Goal: Obtain resource: Download file/media

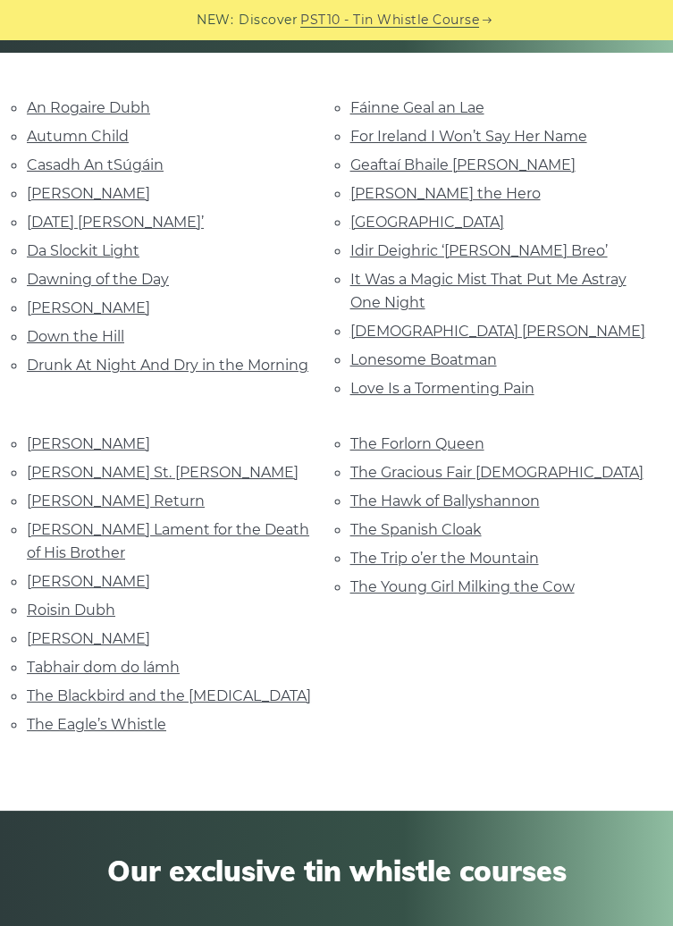
scroll to position [355, 0]
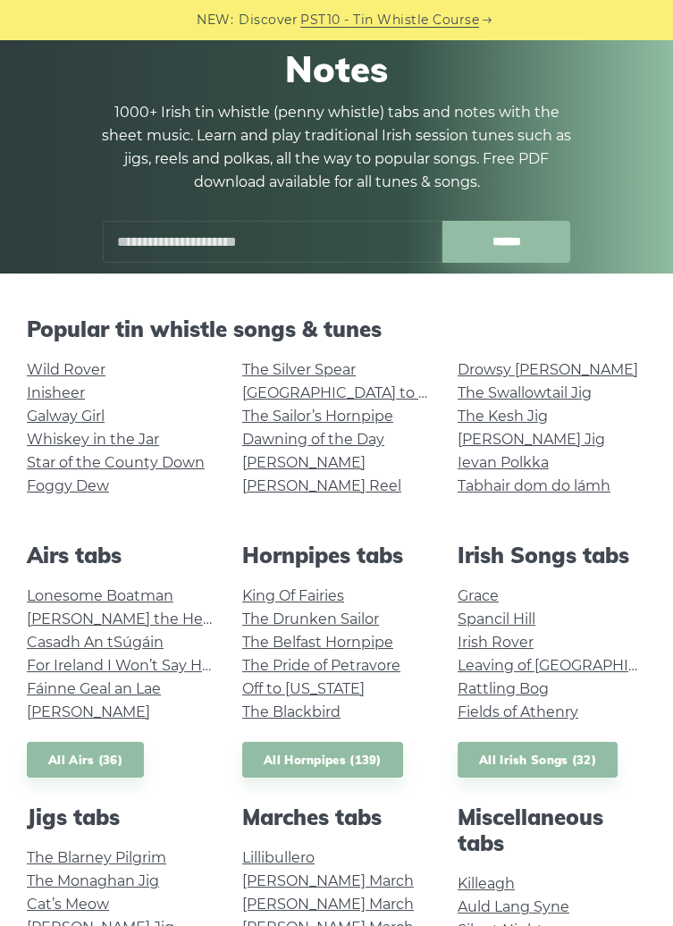
scroll to position [132, 0]
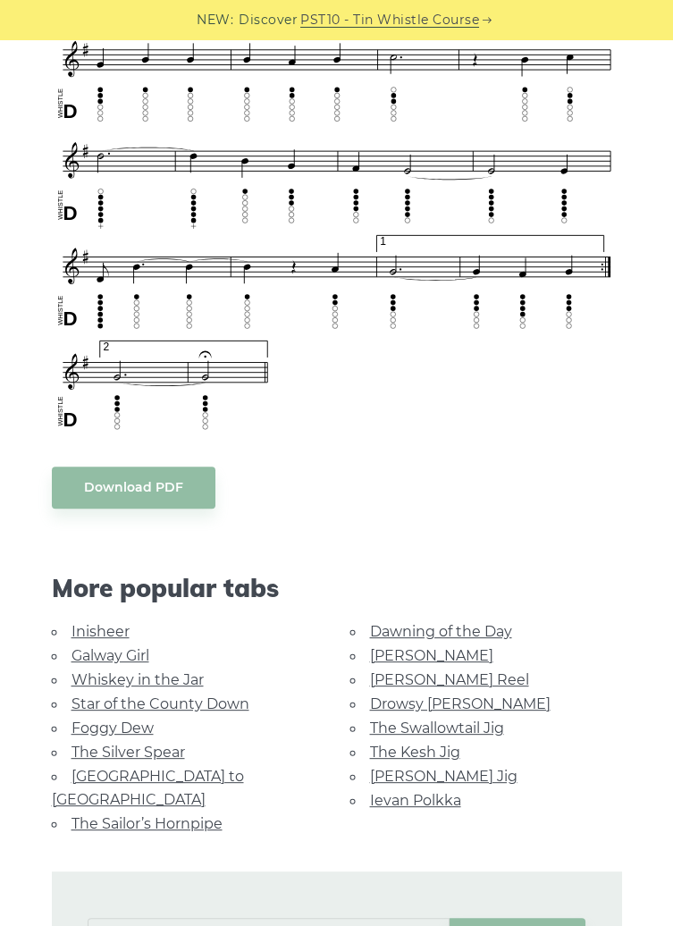
scroll to position [1166, 0]
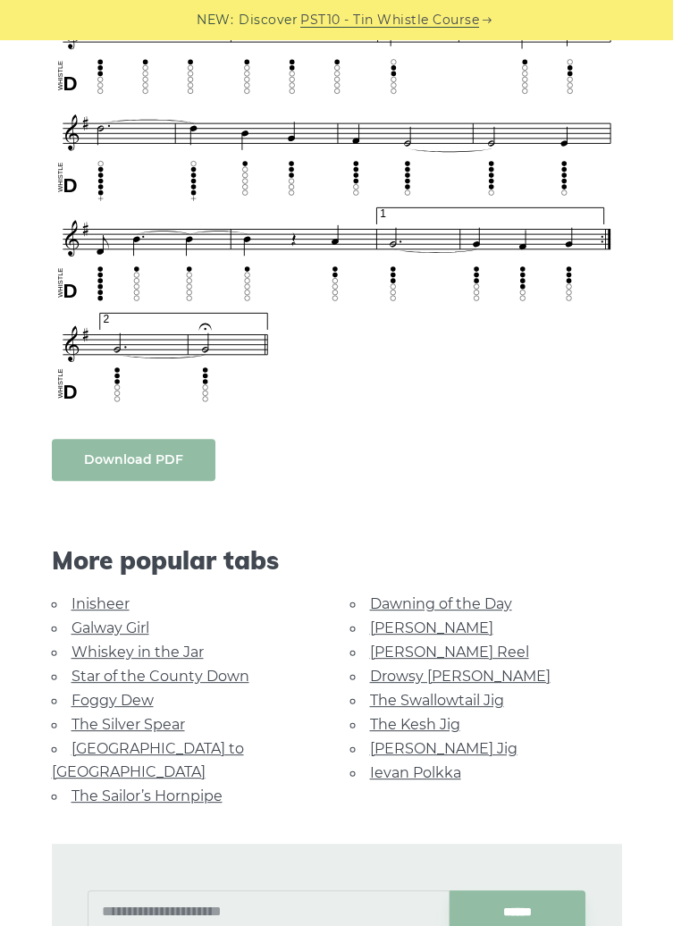
click at [121, 465] on body "NEW: Discover PST10 - Tin Whistle Course Lessons Fingering Charts Tabs & Notes …" at bounding box center [336, 719] width 673 height 3770
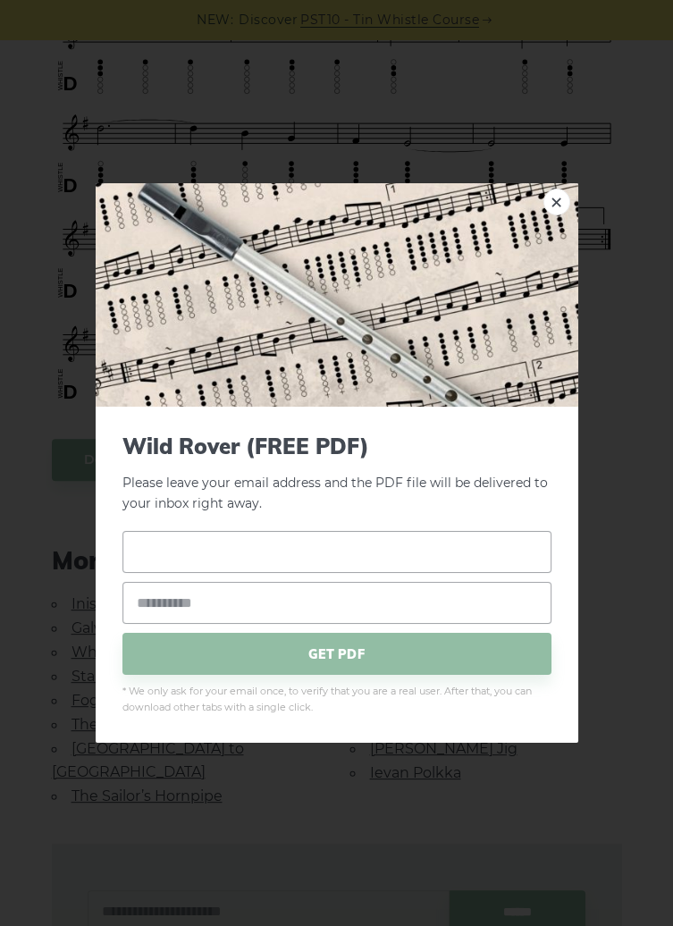
click at [162, 551] on input "text" at bounding box center [336, 552] width 429 height 42
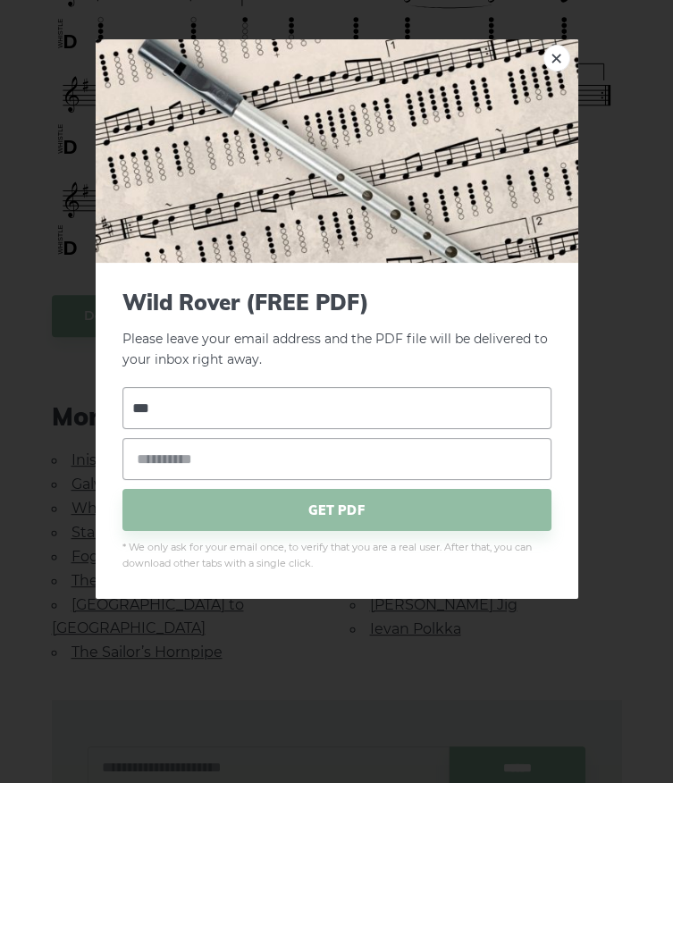
type input "***"
click at [164, 602] on input "email" at bounding box center [336, 603] width 429 height 42
type input "**********"
click at [345, 652] on span "GET PDF" at bounding box center [336, 654] width 429 height 42
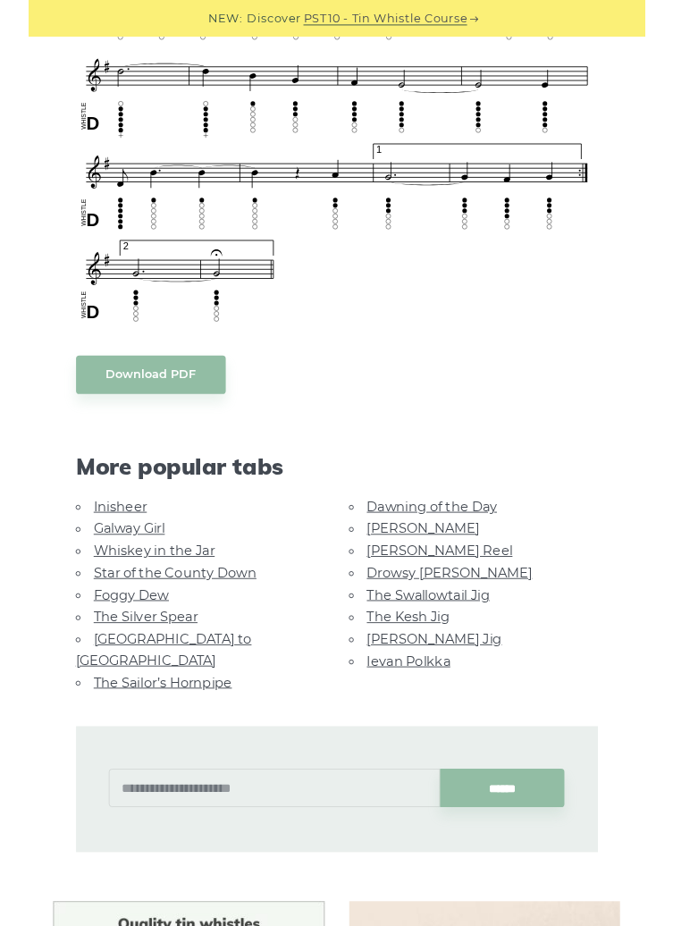
scroll to position [1252, 0]
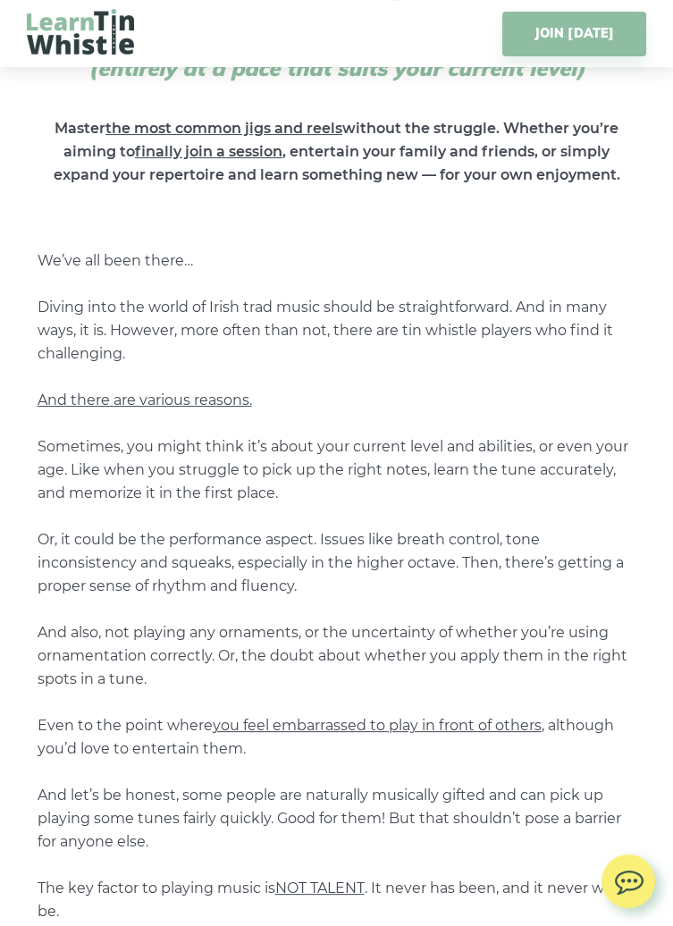
scroll to position [774, 0]
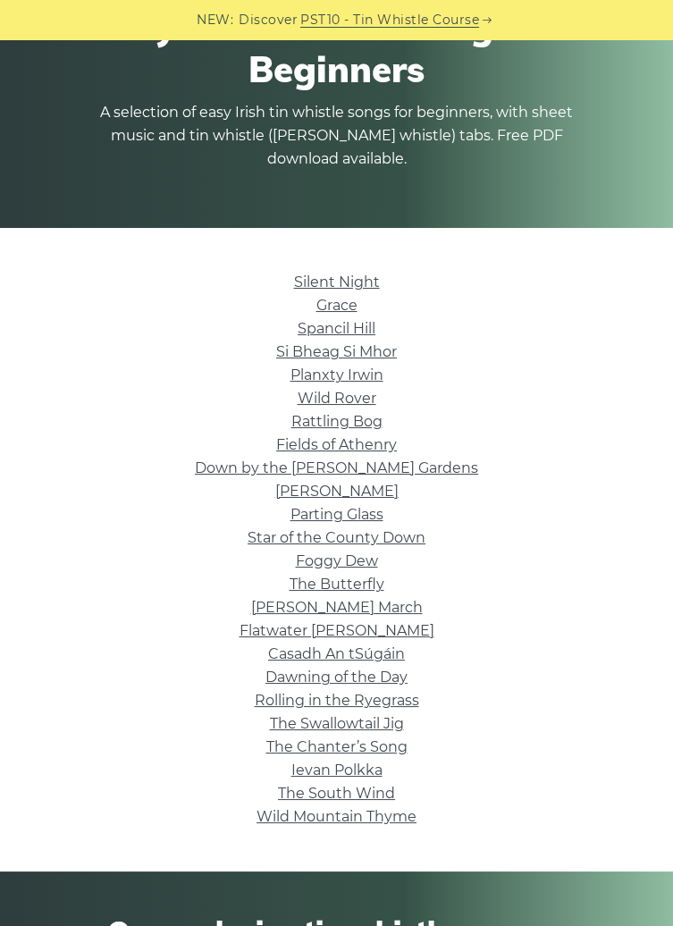
scroll to position [185, 0]
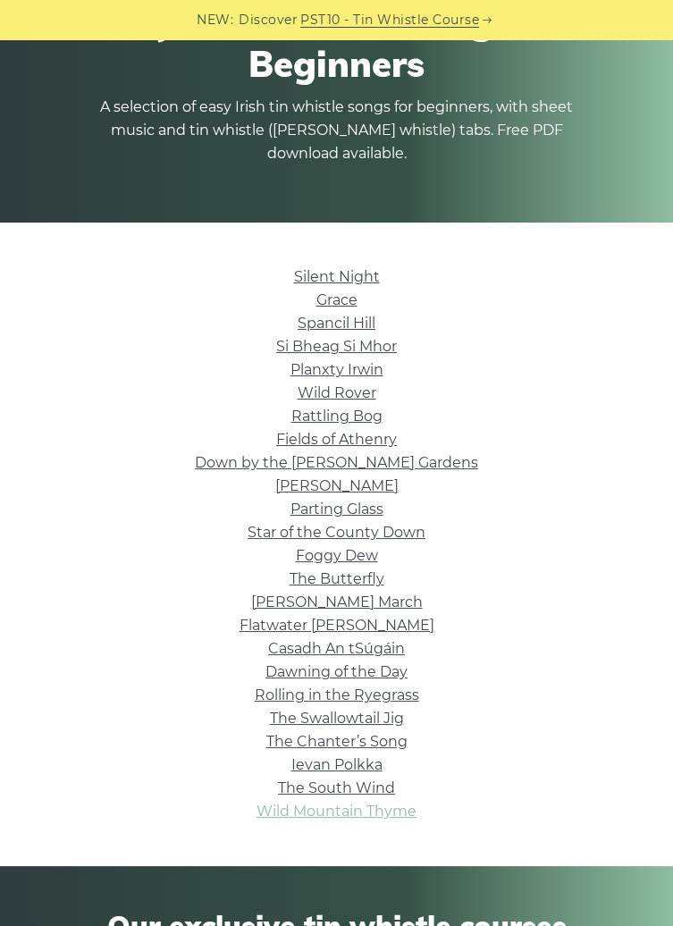
click at [402, 812] on link "Wild Mountain Thyme" at bounding box center [337, 811] width 160 height 17
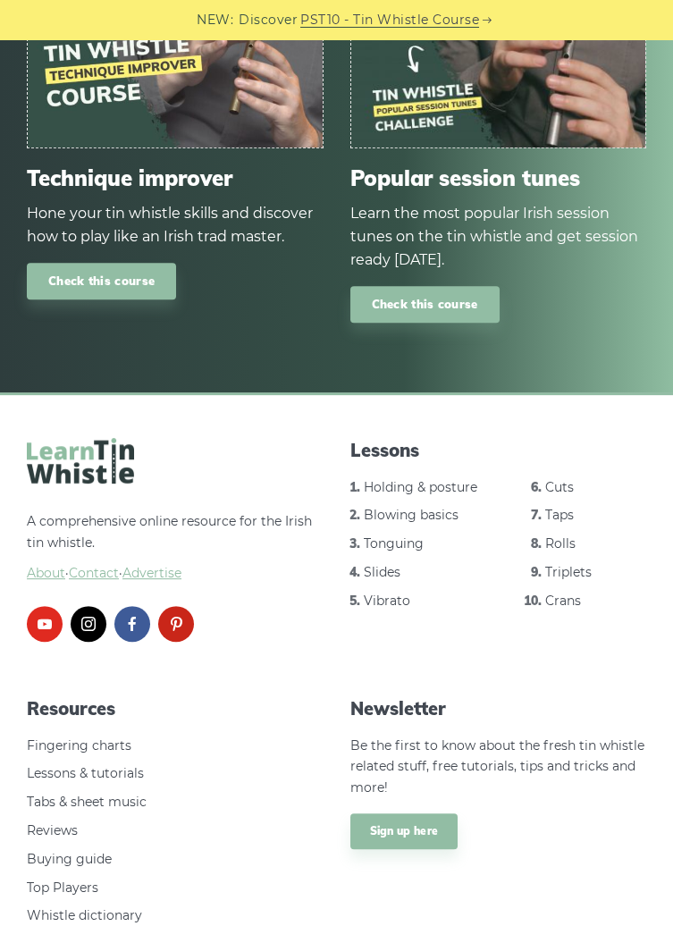
scroll to position [1193, 0]
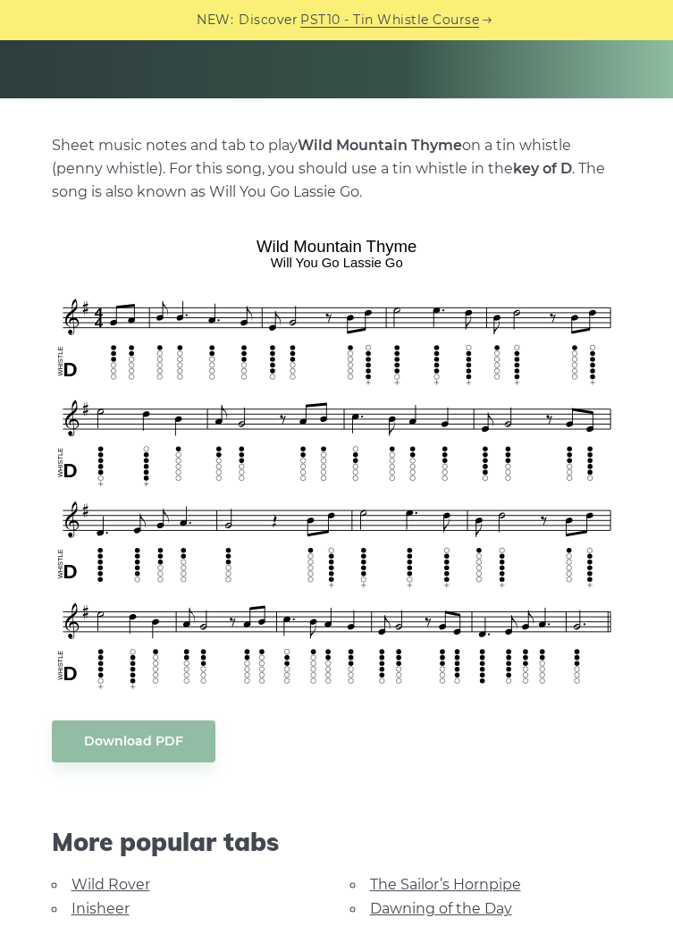
scroll to position [308, 0]
